Goal: Transaction & Acquisition: Download file/media

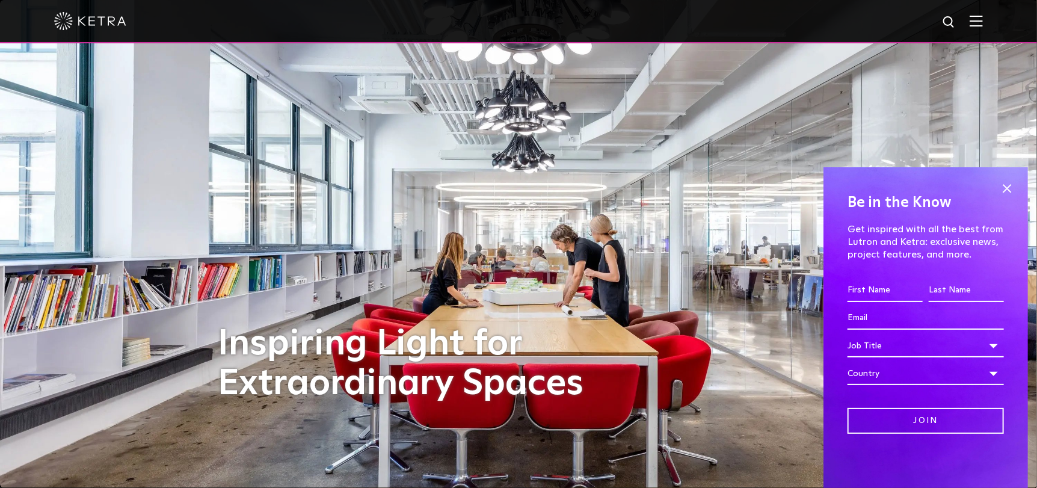
click at [983, 25] on img at bounding box center [975, 20] width 13 height 11
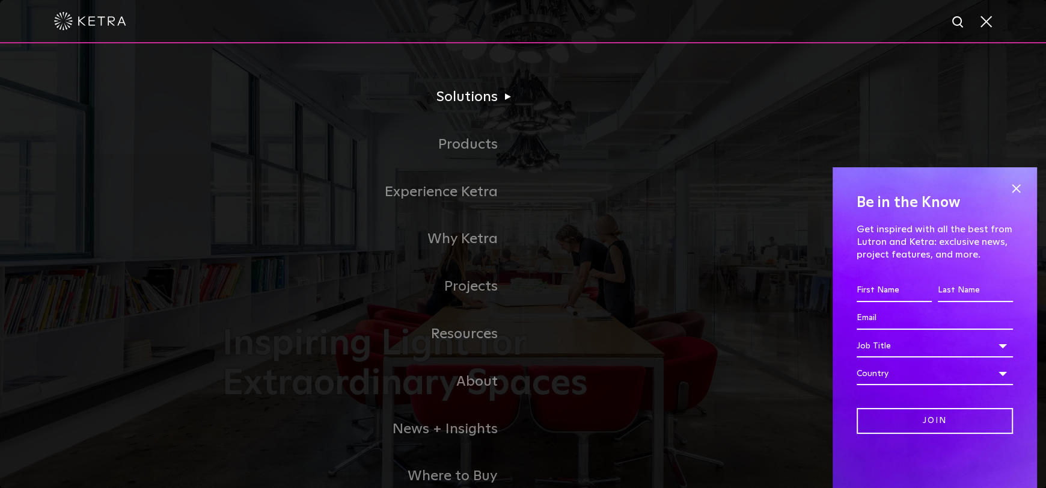
drag, startPoint x: 1013, startPoint y: 191, endPoint x: 805, endPoint y: 120, distance: 219.6
click at [1012, 191] on span at bounding box center [1016, 188] width 18 height 18
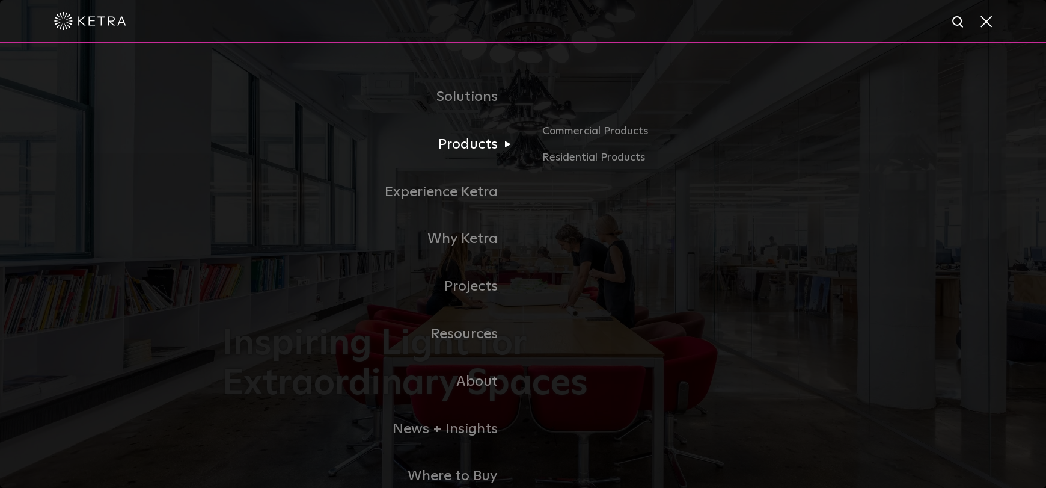
click at [463, 147] on link "Products" at bounding box center [372, 145] width 301 height 48
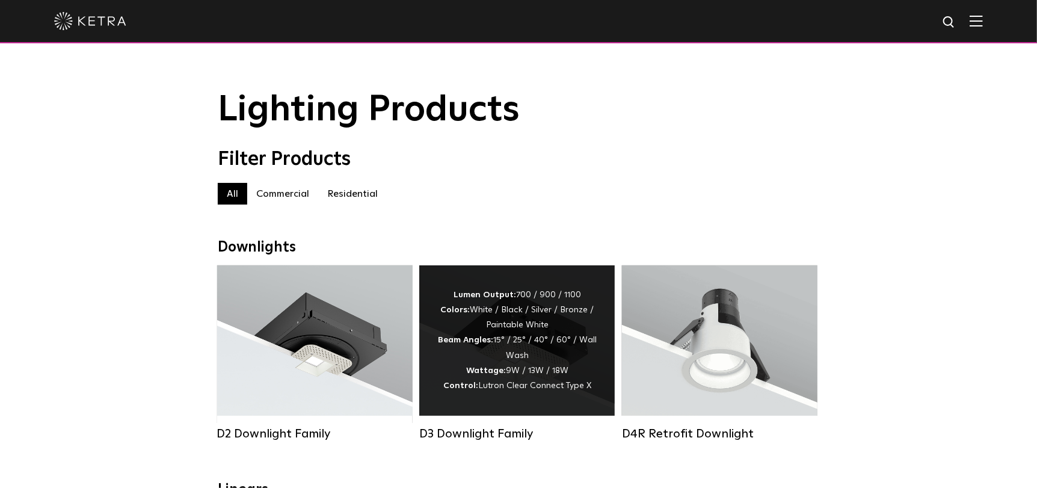
click at [526, 322] on div "Lumen Output: 700 / 900 / 1100 Colors: White / Black / Silver / Bronze / Painta…" at bounding box center [516, 340] width 159 height 106
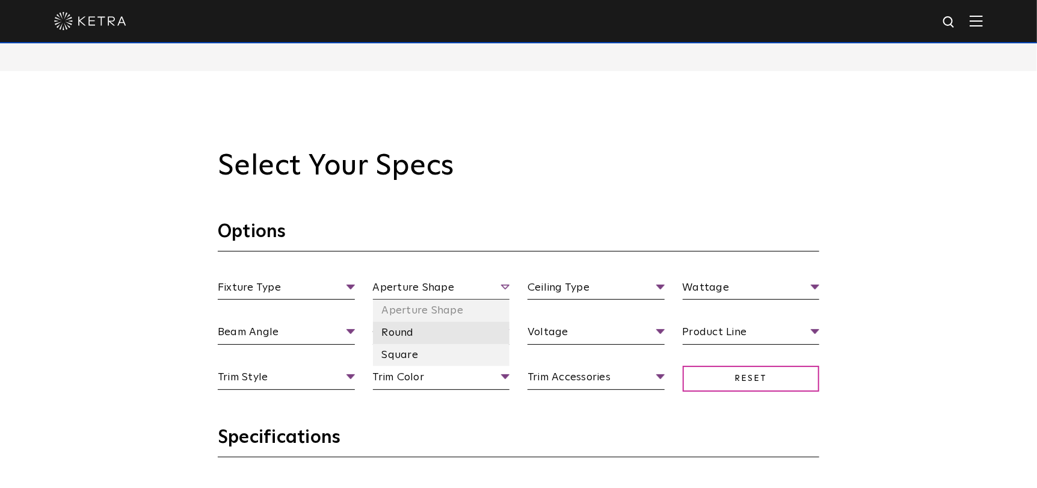
scroll to position [1022, 0]
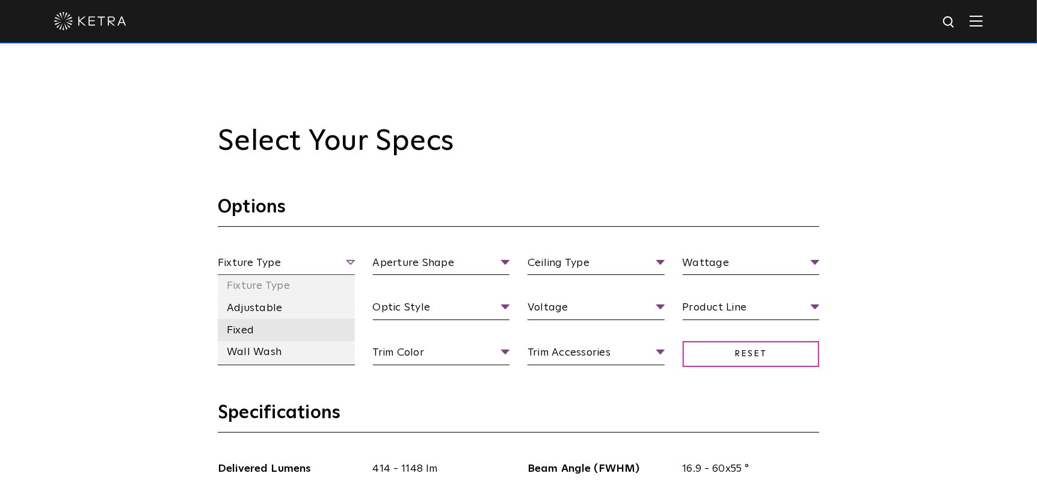
click at [256, 321] on li "Fixed" at bounding box center [286, 330] width 137 height 22
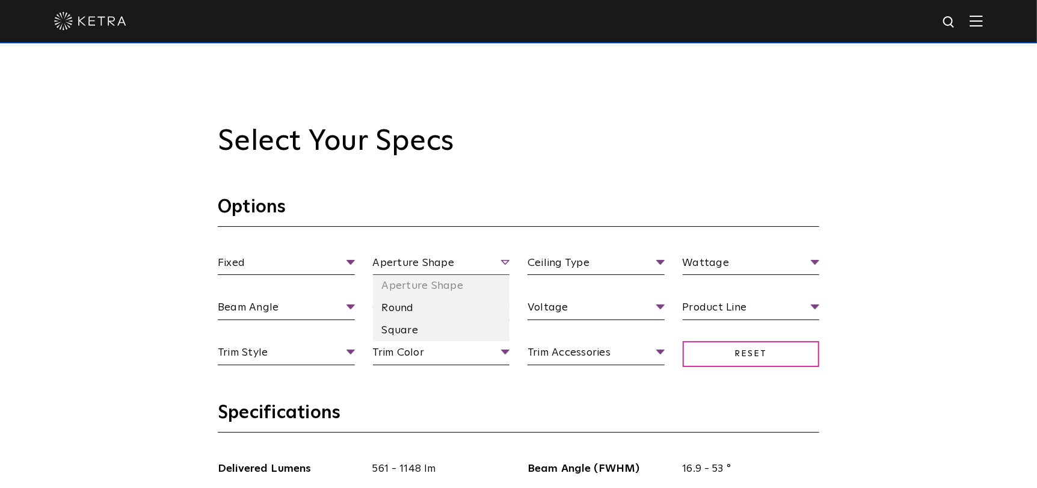
click at [427, 267] on span "Aperture Shape" at bounding box center [441, 264] width 137 height 21
click at [417, 333] on li "Square" at bounding box center [441, 330] width 137 height 22
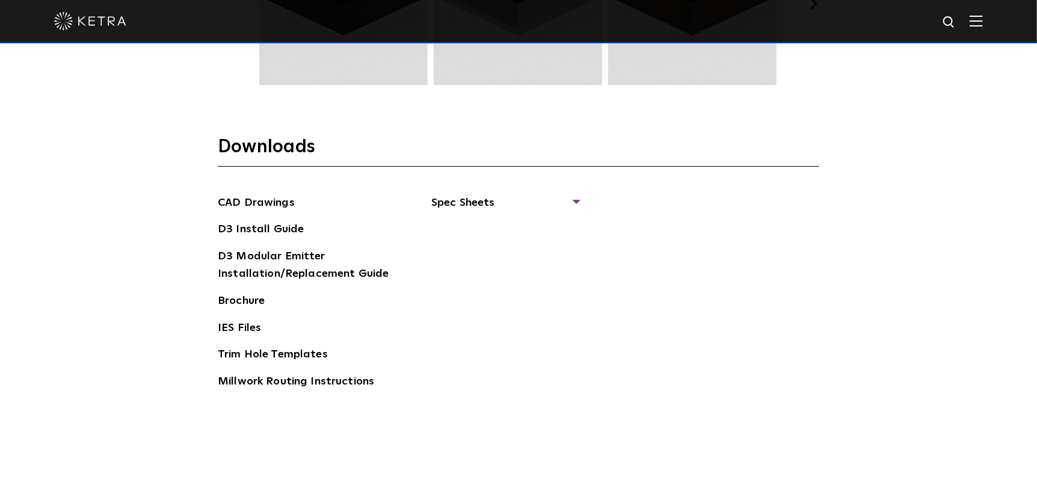
scroll to position [1804, 0]
click at [474, 198] on span "Spec Sheets" at bounding box center [504, 206] width 147 height 26
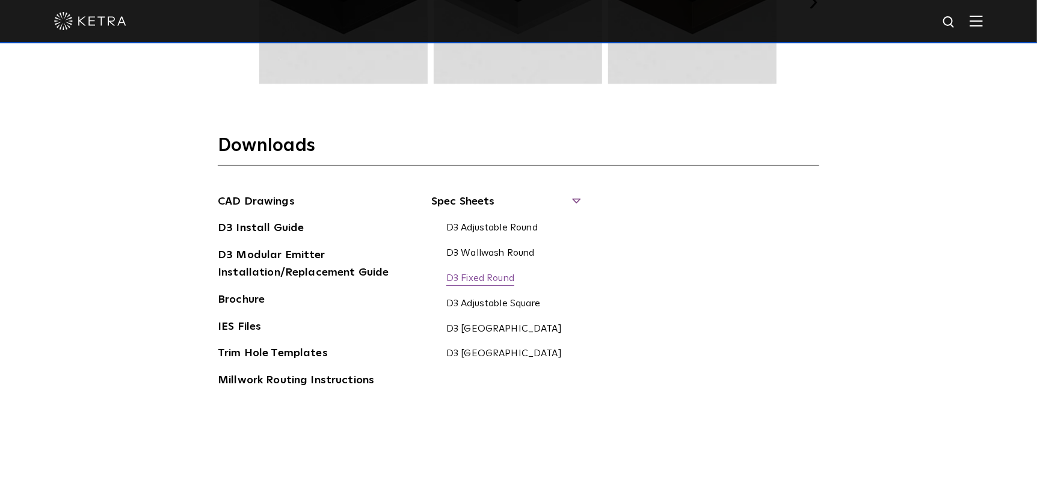
click at [506, 281] on link "D3 Fixed Round" at bounding box center [480, 278] width 68 height 13
click at [505, 354] on link "D3 [GEOGRAPHIC_DATA]" at bounding box center [503, 354] width 115 height 13
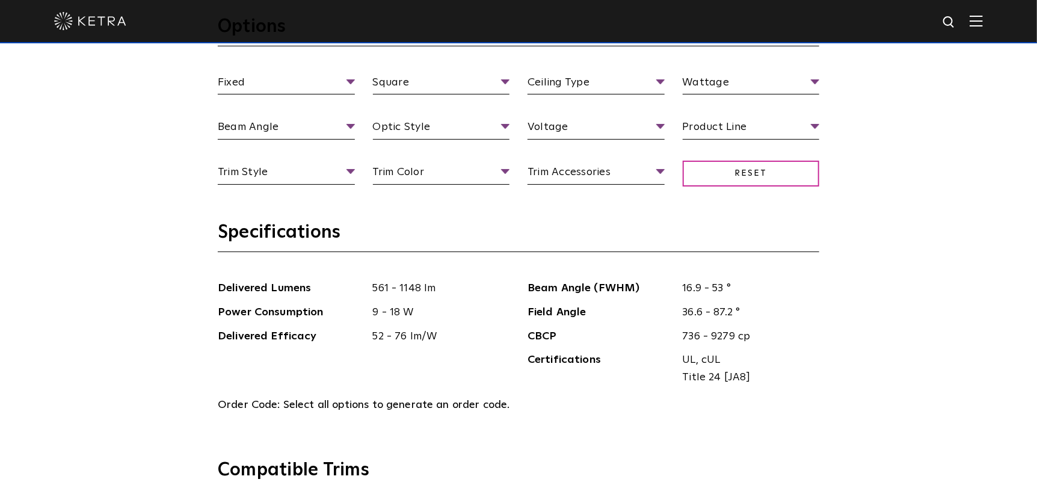
scroll to position [962, 0]
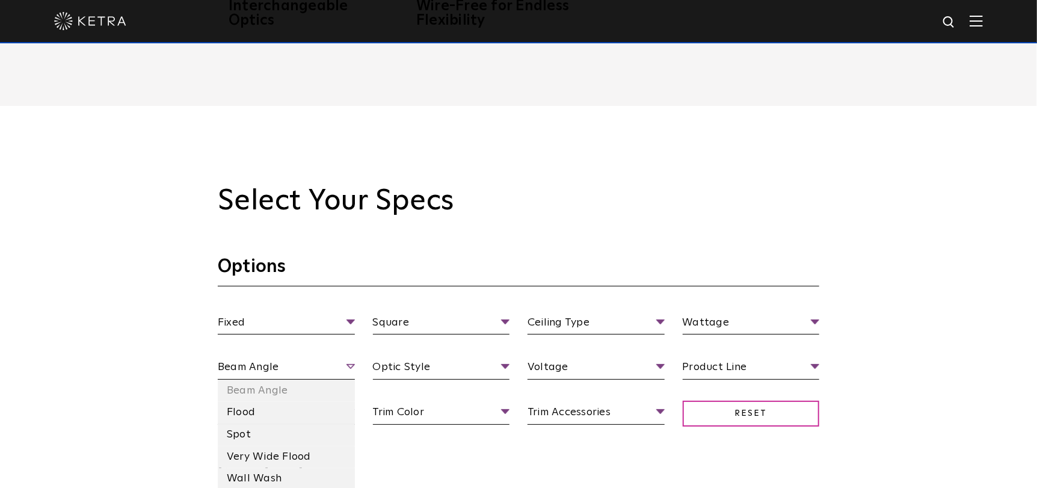
click at [290, 377] on span "Beam Angle" at bounding box center [286, 368] width 137 height 21
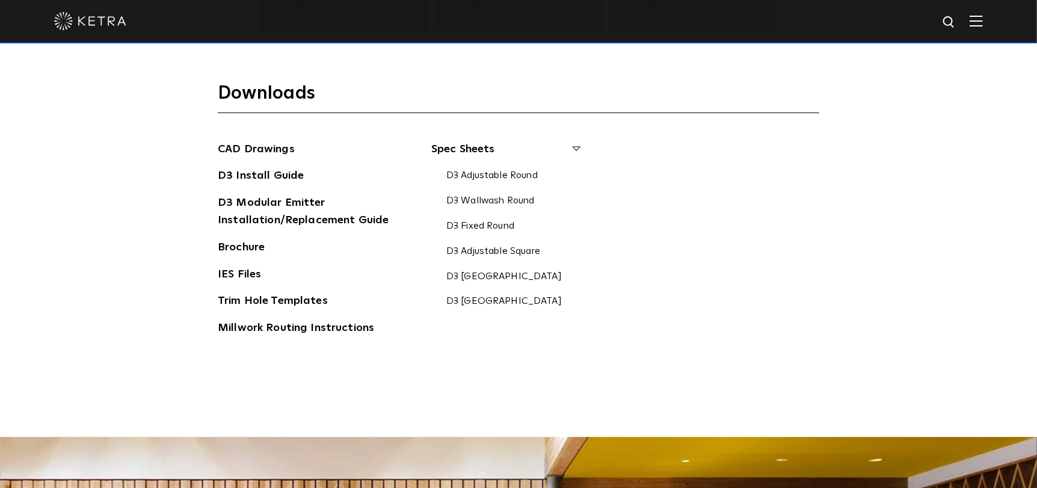
scroll to position [1864, 0]
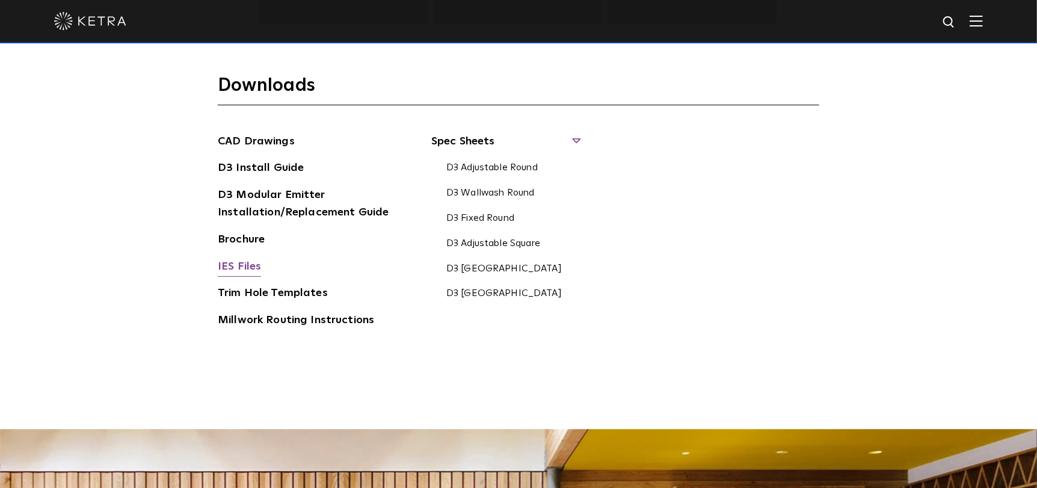
click at [242, 260] on link "IES Files" at bounding box center [239, 267] width 43 height 19
